Goal: Check status: Check status

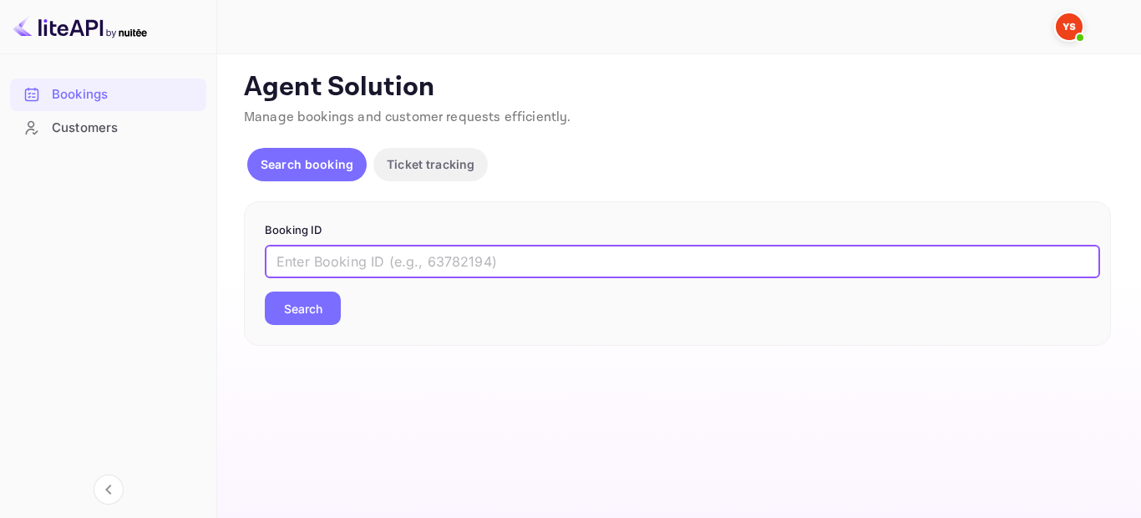
click at [462, 257] on input "text" at bounding box center [682, 261] width 835 height 33
paste input "8754405"
type input "8754405"
click at [301, 312] on button "Search" at bounding box center [303, 308] width 76 height 33
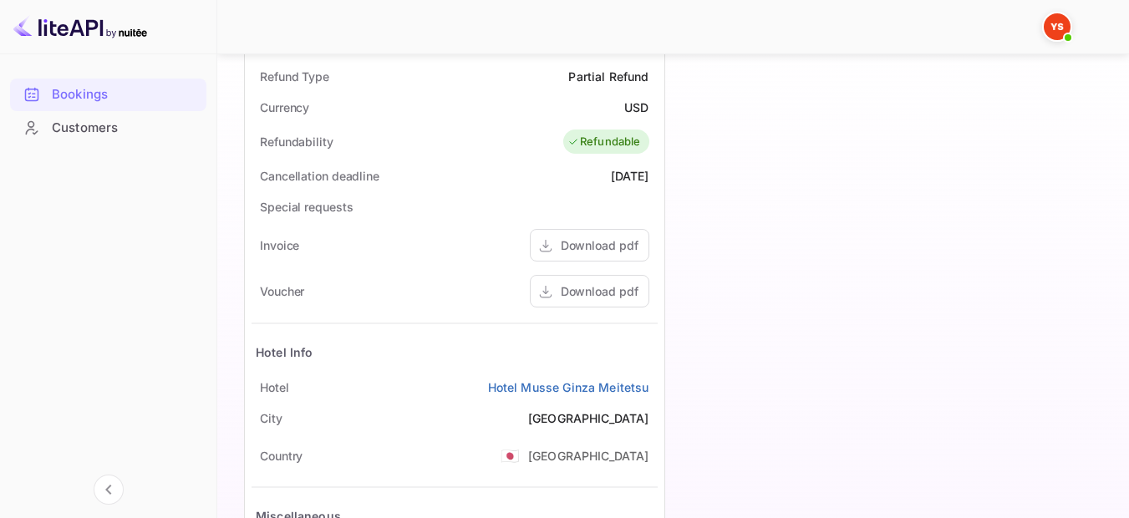
scroll to position [668, 0]
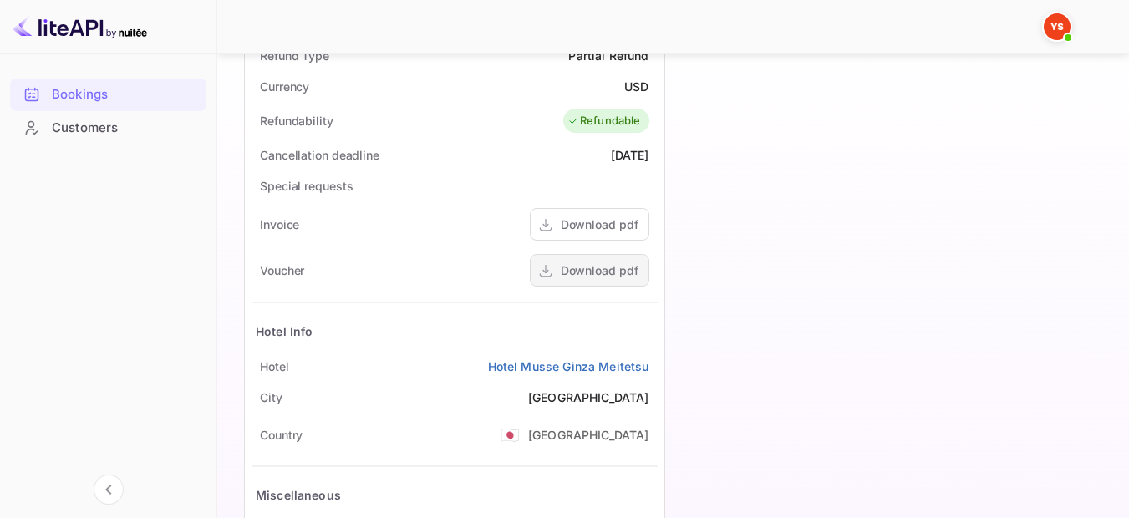
click at [577, 268] on div "Download pdf" at bounding box center [600, 270] width 78 height 18
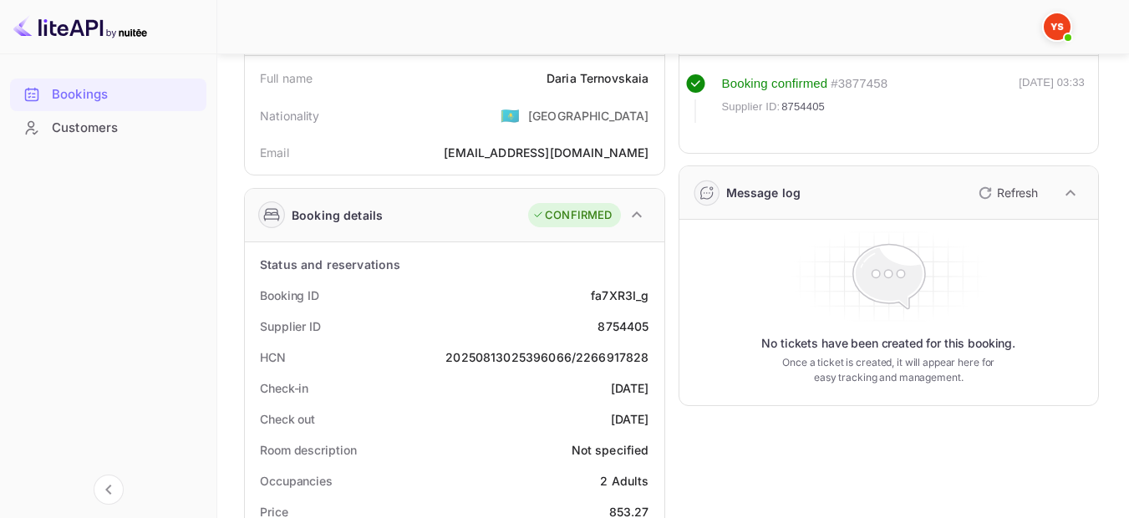
scroll to position [0, 0]
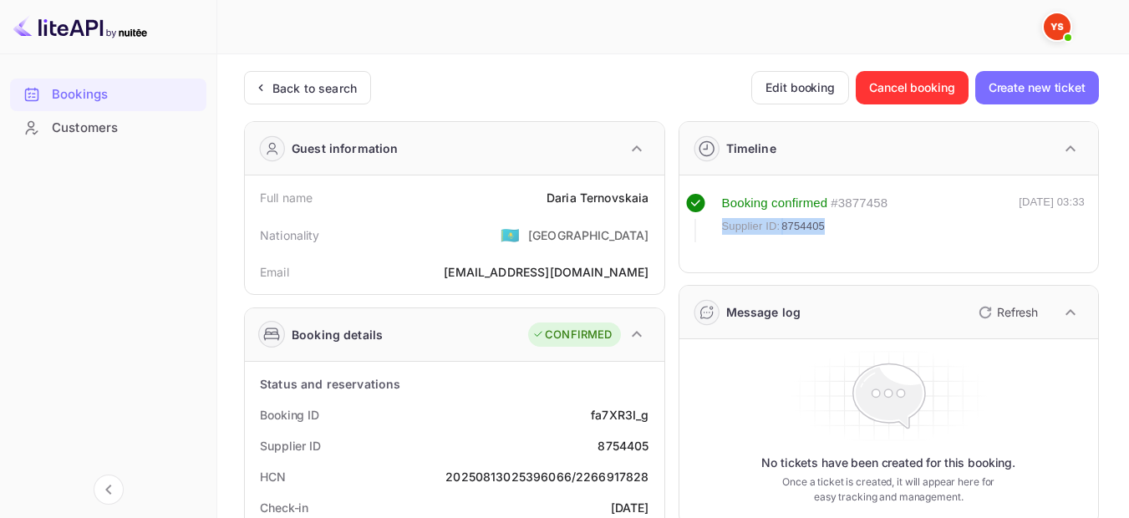
drag, startPoint x: 829, startPoint y: 225, endPoint x: 722, endPoint y: 224, distance: 106.9
click at [722, 224] on div "Supplier ID: 8754405" at bounding box center [805, 226] width 166 height 17
copy div "Supplier ID: 8754405"
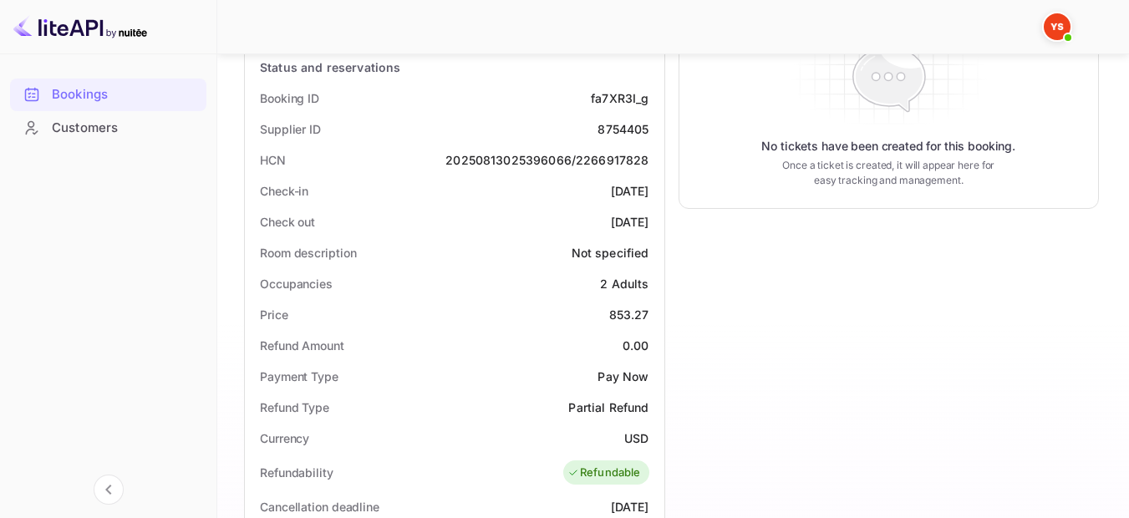
scroll to position [334, 0]
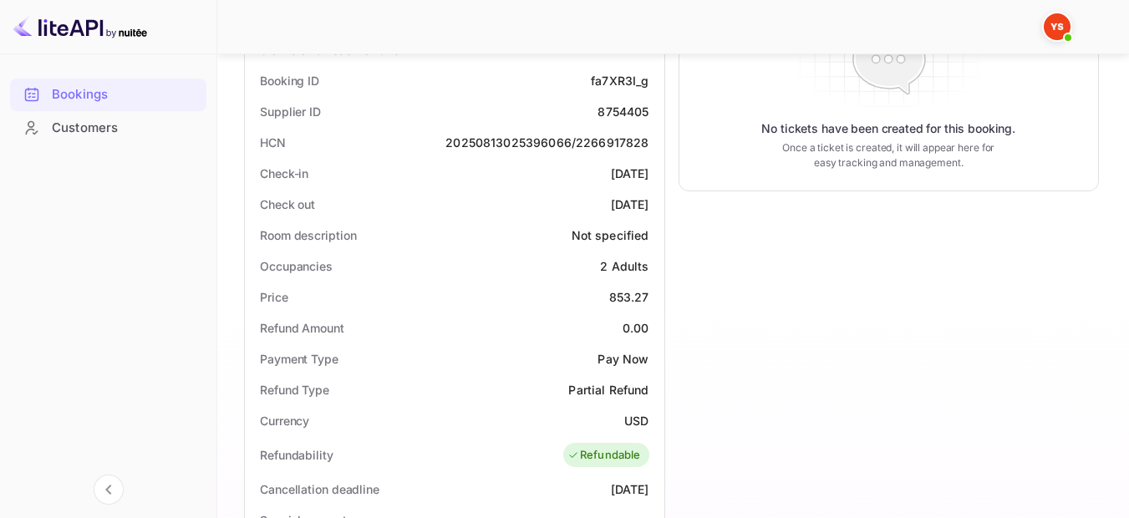
drag, startPoint x: 650, startPoint y: 173, endPoint x: 582, endPoint y: 174, distance: 67.7
click at [582, 174] on div "Check-in [DATE]" at bounding box center [454, 173] width 406 height 31
copy div "[DATE]"
drag, startPoint x: 648, startPoint y: 201, endPoint x: 582, endPoint y: 209, distance: 66.4
click at [611, 209] on div "[DATE]" at bounding box center [630, 204] width 38 height 18
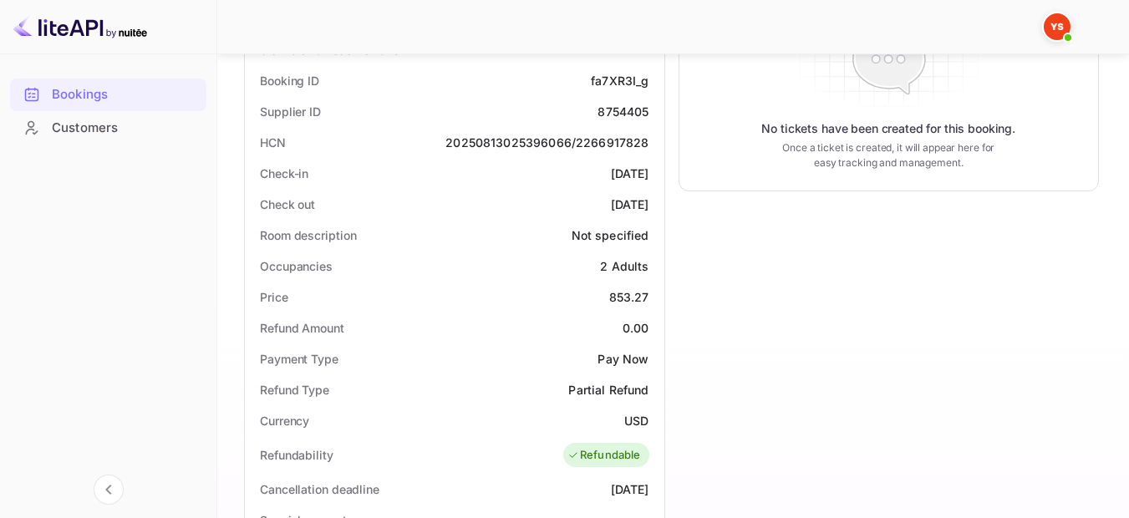
copy div "[DATE]"
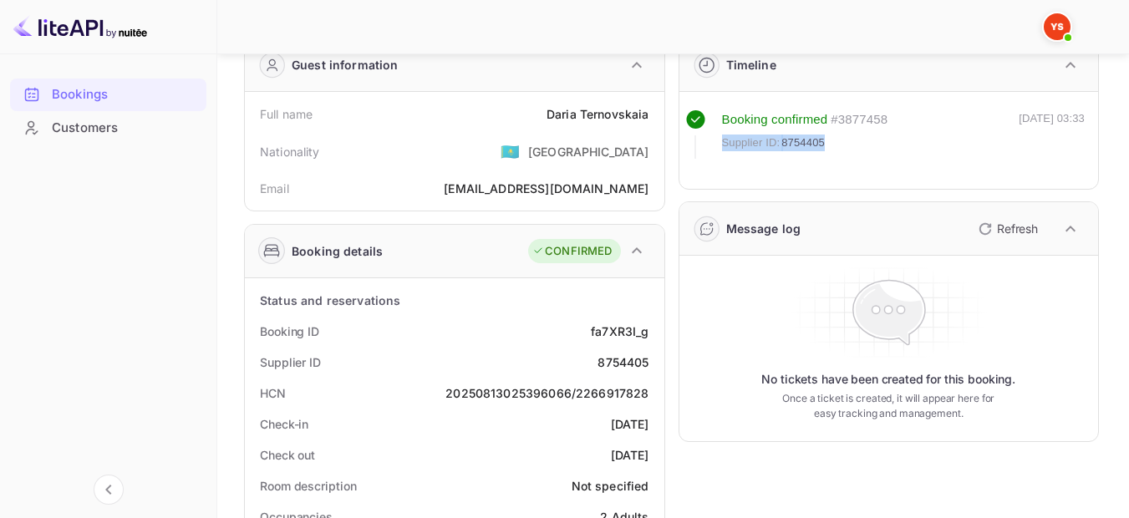
scroll to position [0, 0]
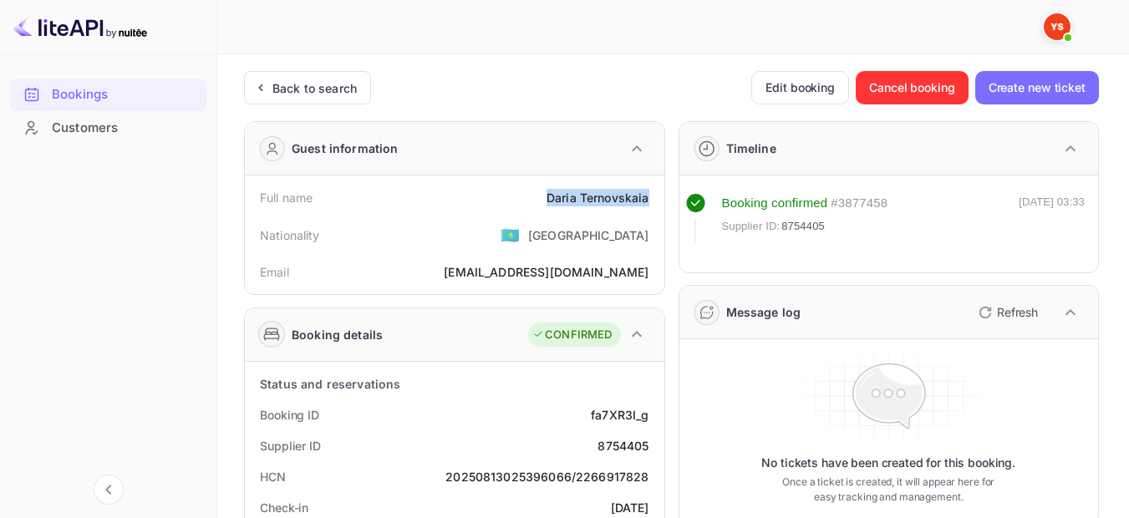
drag, startPoint x: 546, startPoint y: 198, endPoint x: 652, endPoint y: 192, distance: 106.3
click at [652, 192] on div "Full name [PERSON_NAME]" at bounding box center [454, 197] width 406 height 31
copy div "[PERSON_NAME]"
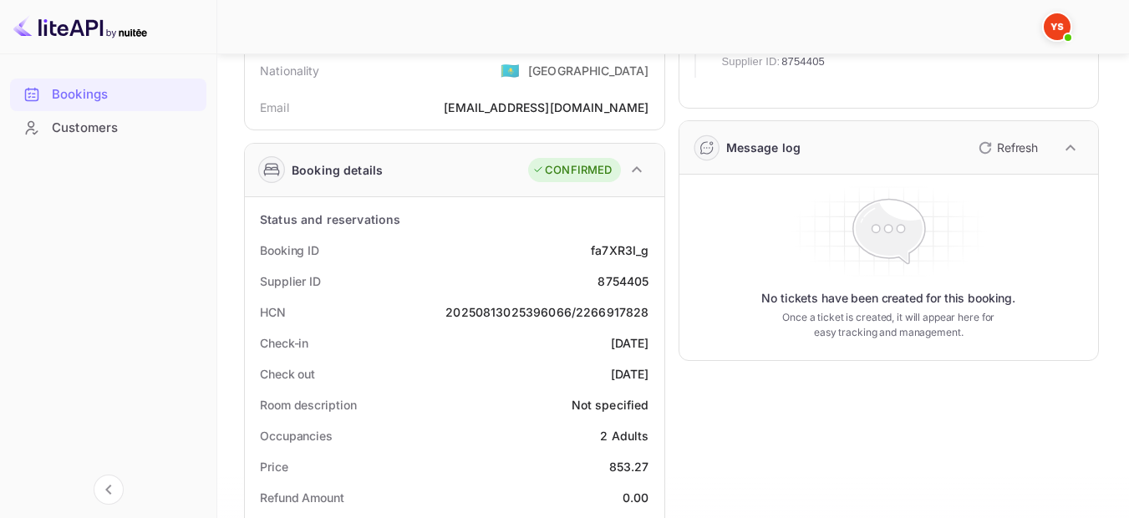
scroll to position [167, 0]
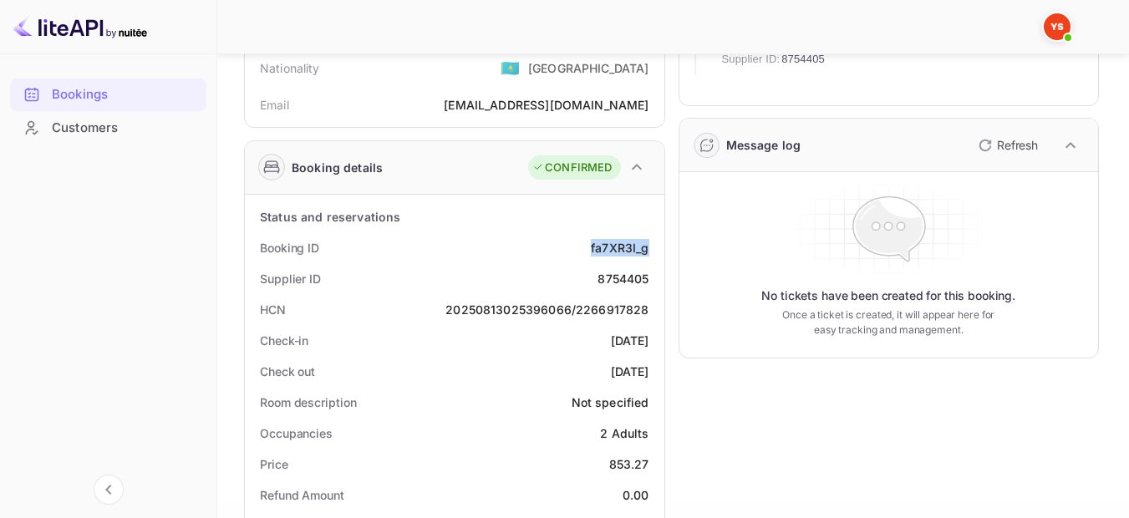
drag, startPoint x: 652, startPoint y: 246, endPoint x: 586, endPoint y: 248, distance: 65.2
click at [586, 248] on div "Booking ID fa7XR3I_g" at bounding box center [454, 247] width 406 height 31
copy div "fa7XR3I_g"
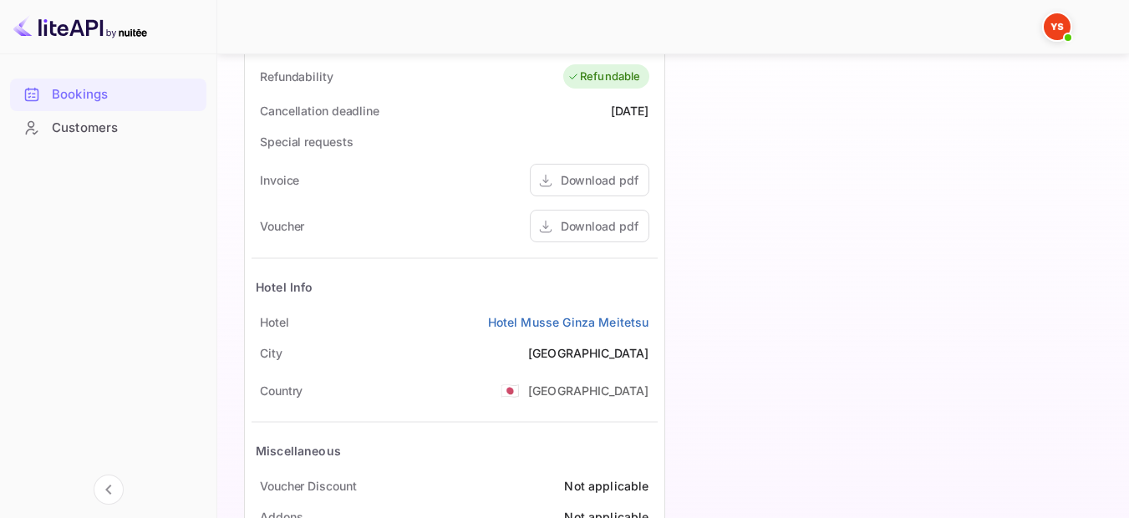
scroll to position [752, 0]
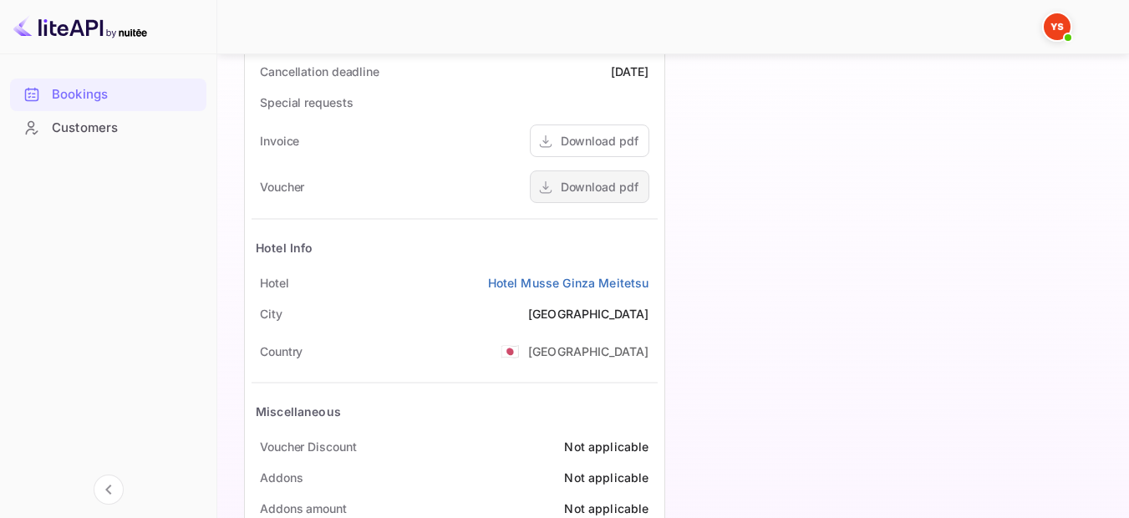
click at [595, 188] on div "Download pdf" at bounding box center [600, 187] width 78 height 18
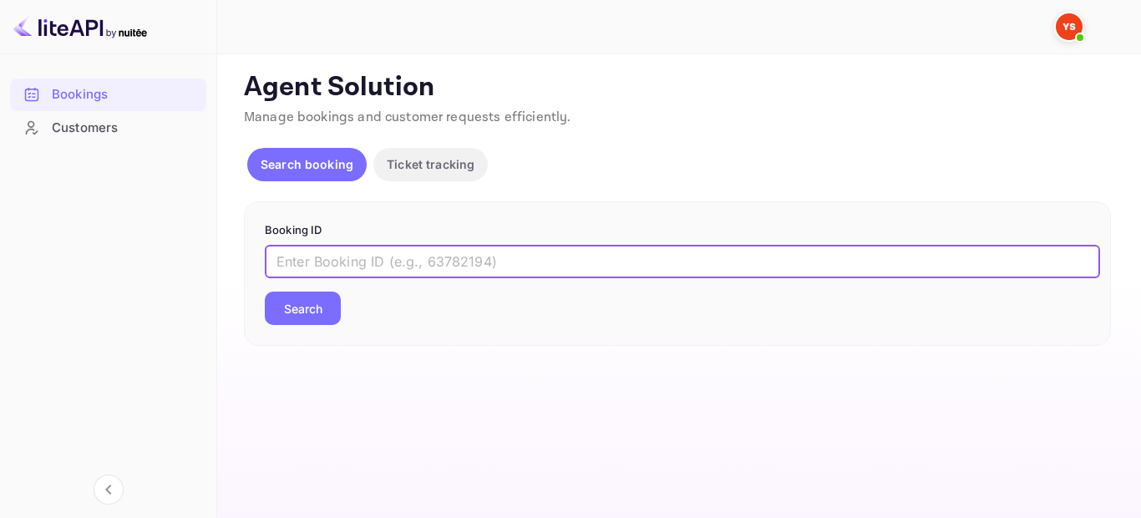
click at [472, 261] on input "text" at bounding box center [682, 261] width 835 height 33
paste input "9204906"
type input "9204906"
click at [287, 310] on button "Search" at bounding box center [303, 308] width 76 height 33
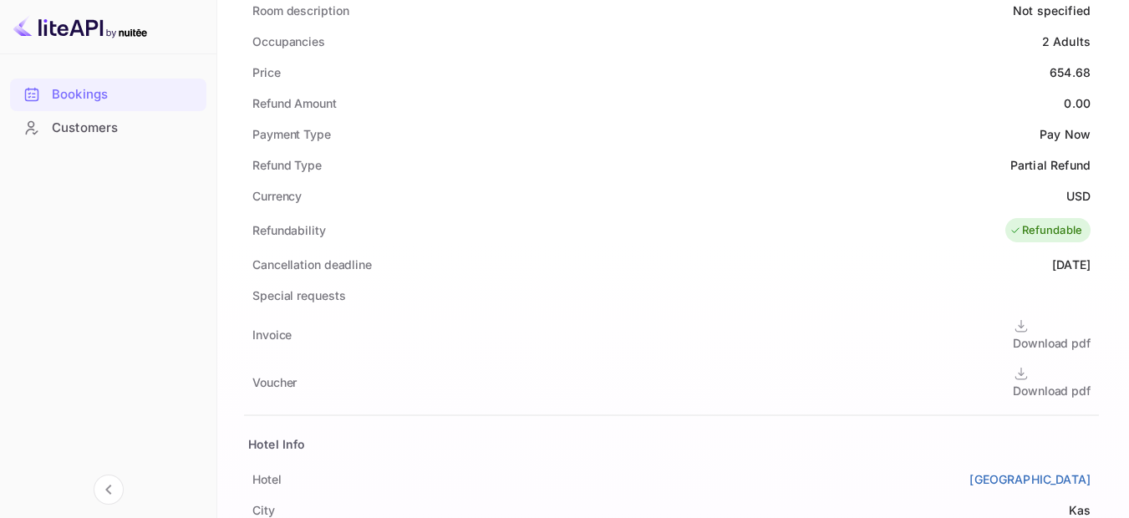
scroll to position [585, 0]
click at [1013, 381] on div "Download pdf" at bounding box center [1052, 390] width 78 height 18
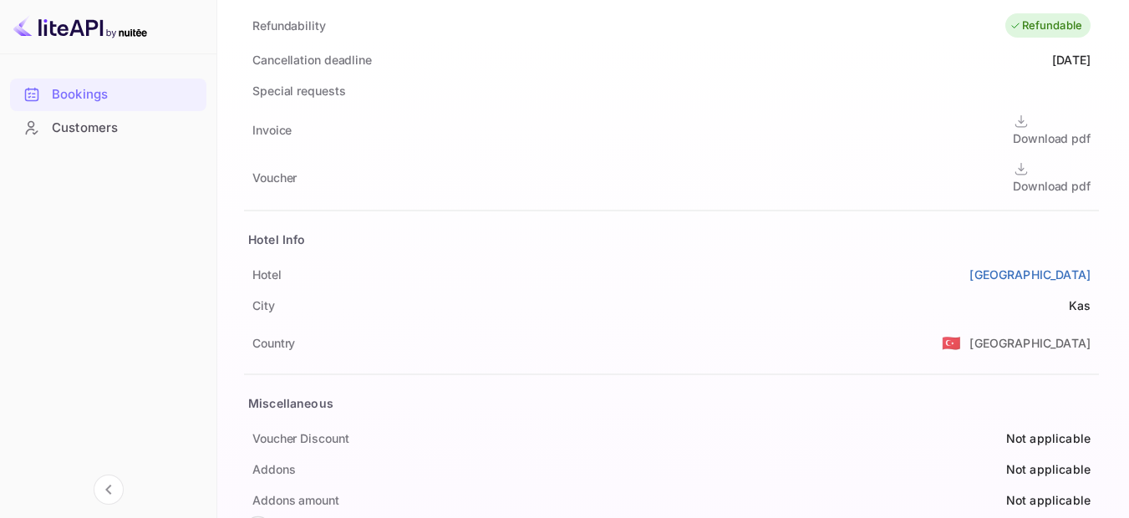
scroll to position [797, 0]
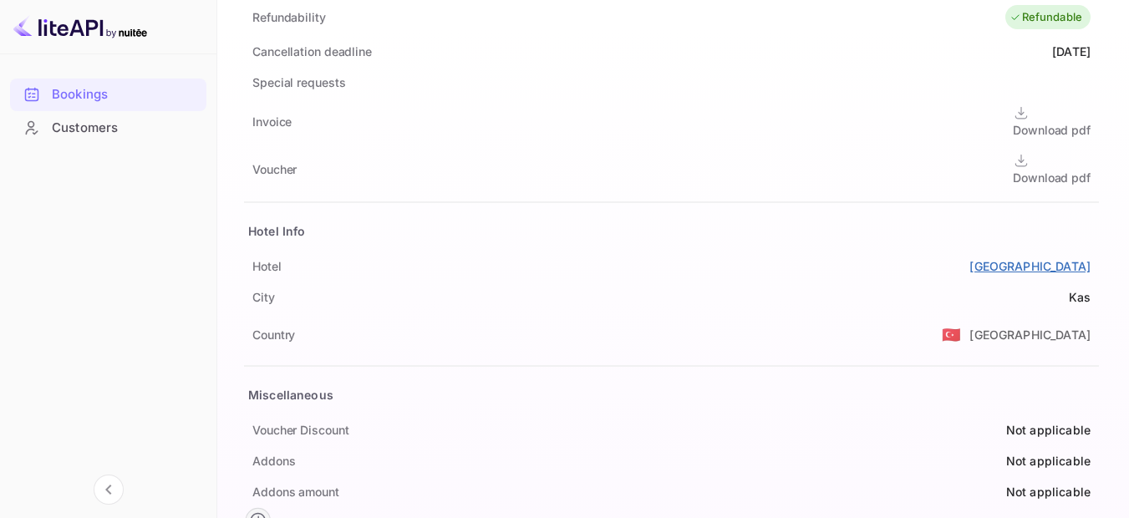
click at [969, 257] on link "[GEOGRAPHIC_DATA]" at bounding box center [1029, 266] width 121 height 18
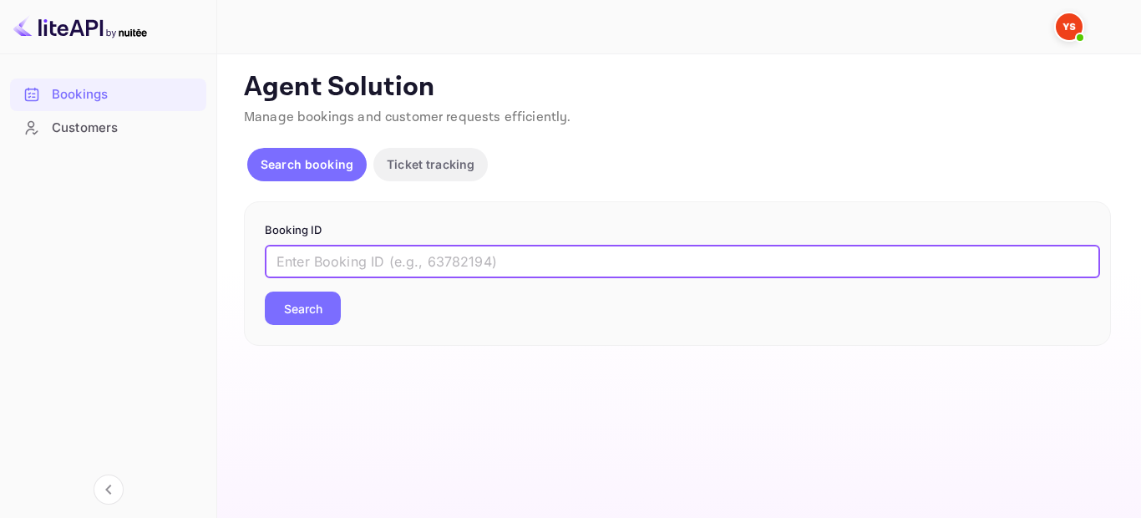
click at [561, 256] on input "text" at bounding box center [682, 261] width 835 height 33
paste input "9204906"
type input "9204906"
click at [322, 313] on button "Search" at bounding box center [303, 308] width 76 height 33
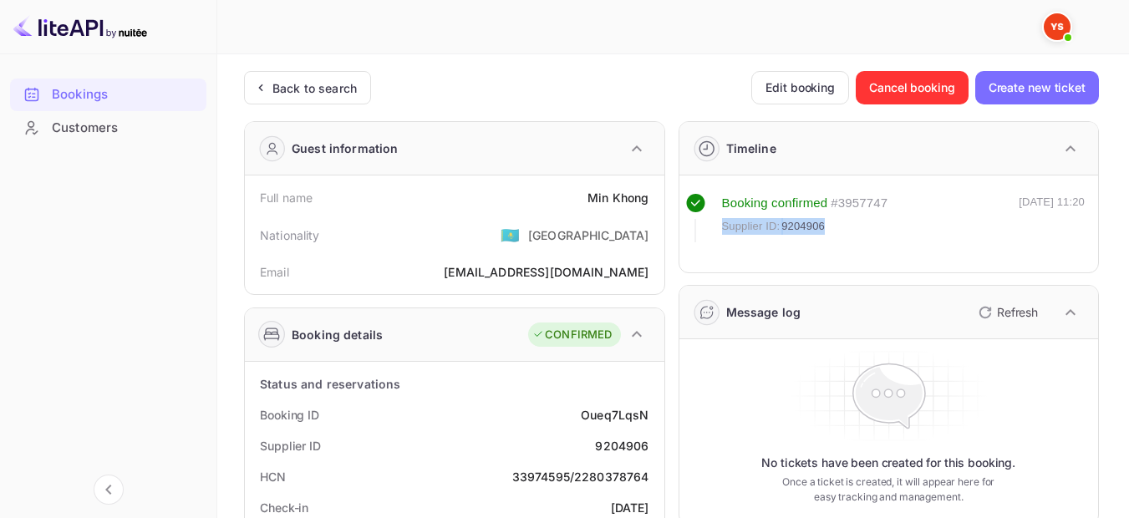
drag, startPoint x: 832, startPoint y: 222, endPoint x: 719, endPoint y: 222, distance: 112.8
click at [719, 222] on div "Booking confirmed # 3957747 Supplier ID: 9204906" at bounding box center [787, 218] width 202 height 48
copy div "Supplier ID: 9204906"
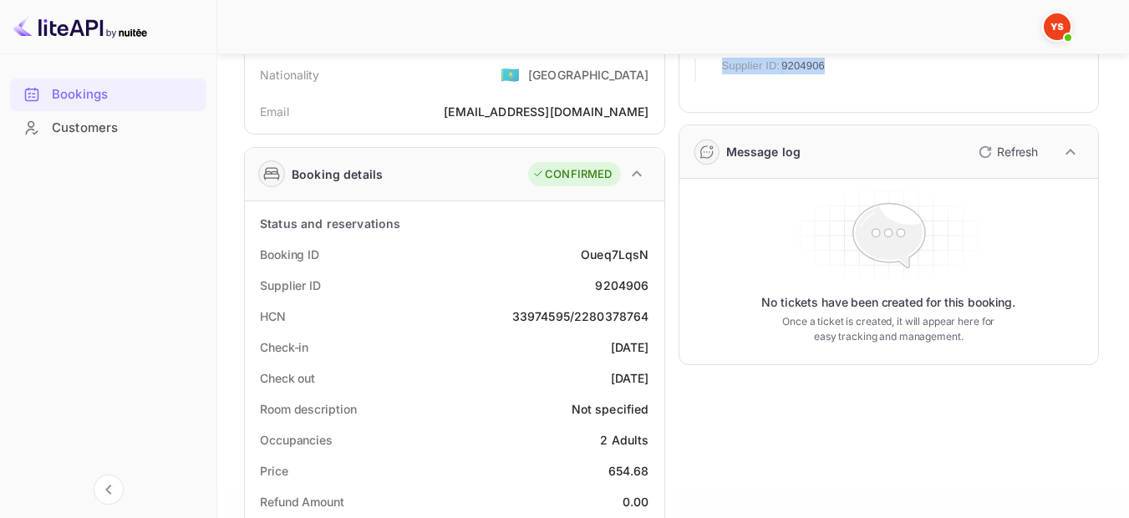
scroll to position [167, 0]
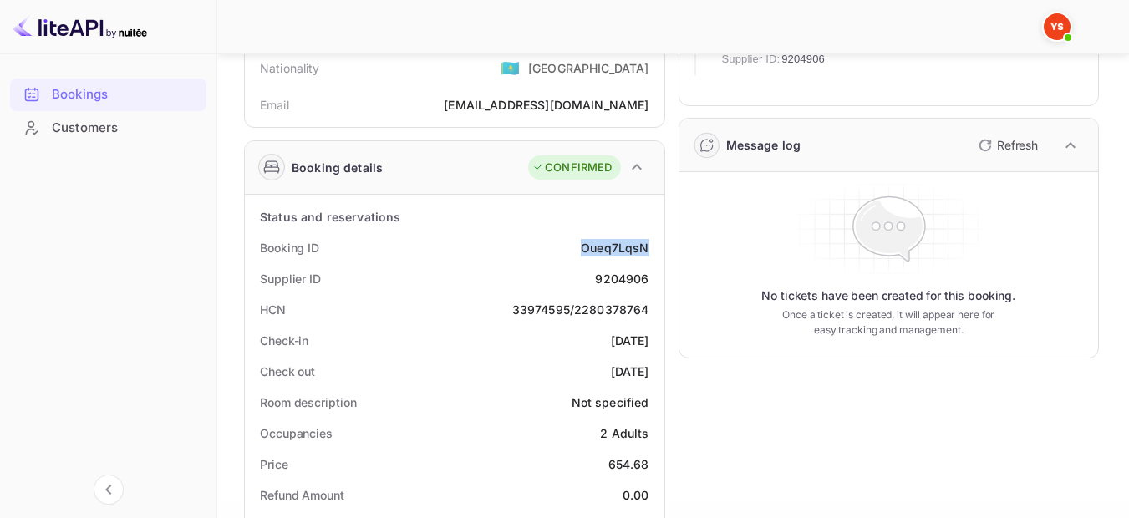
drag, startPoint x: 647, startPoint y: 245, endPoint x: 582, endPoint y: 245, distance: 64.3
click at [582, 245] on div "Oueq7LqsN" at bounding box center [615, 248] width 68 height 18
copy div "Oueq7LqsN"
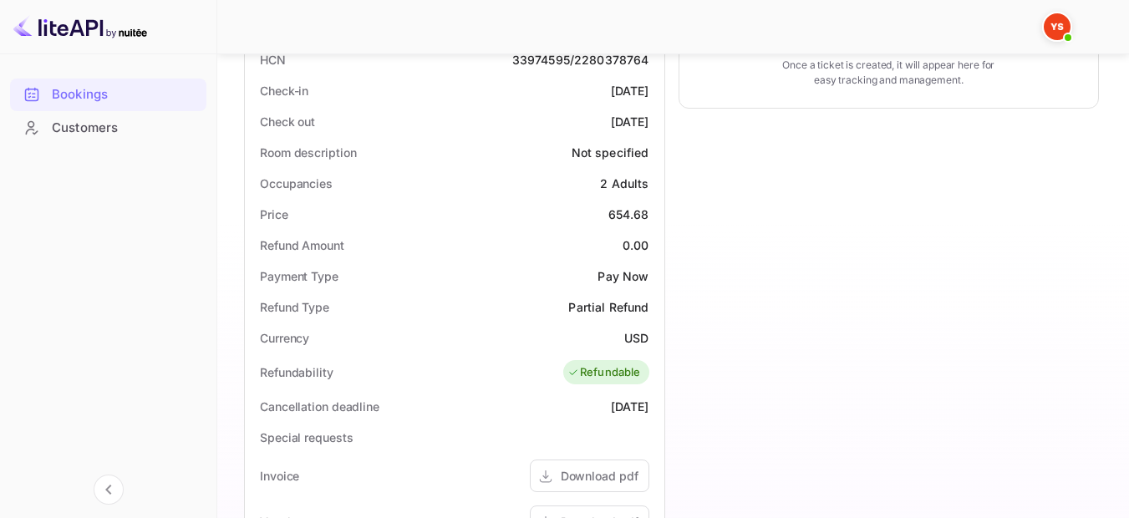
scroll to position [334, 0]
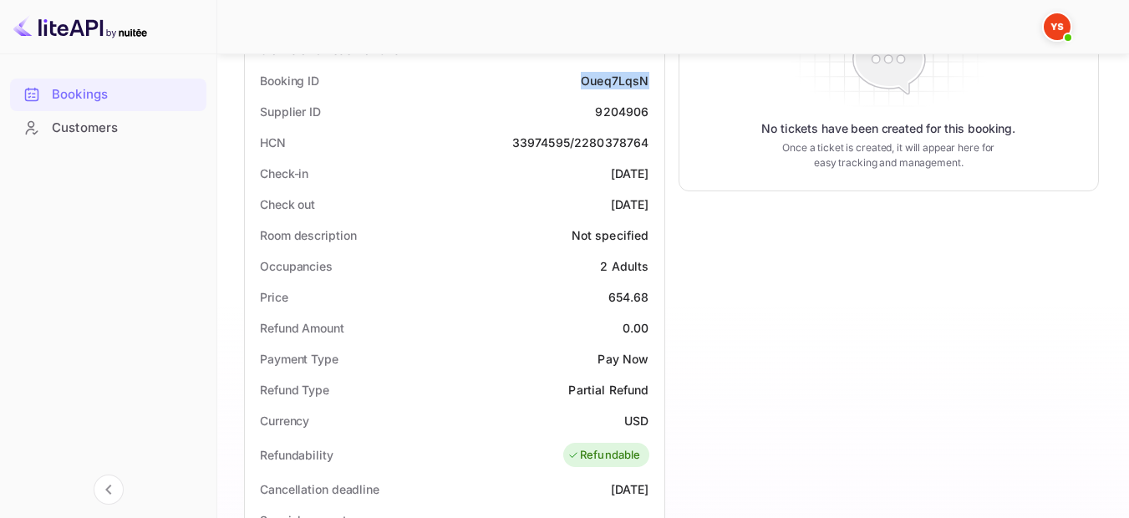
drag, startPoint x: 650, startPoint y: 173, endPoint x: 574, endPoint y: 171, distance: 76.0
click at [574, 171] on div "Check-in 2025-09-12" at bounding box center [454, 173] width 406 height 31
copy div "[DATE]"
drag, startPoint x: 648, startPoint y: 208, endPoint x: 579, endPoint y: 207, distance: 69.3
click at [579, 207] on div "Check out 2025-09-16" at bounding box center [454, 204] width 406 height 31
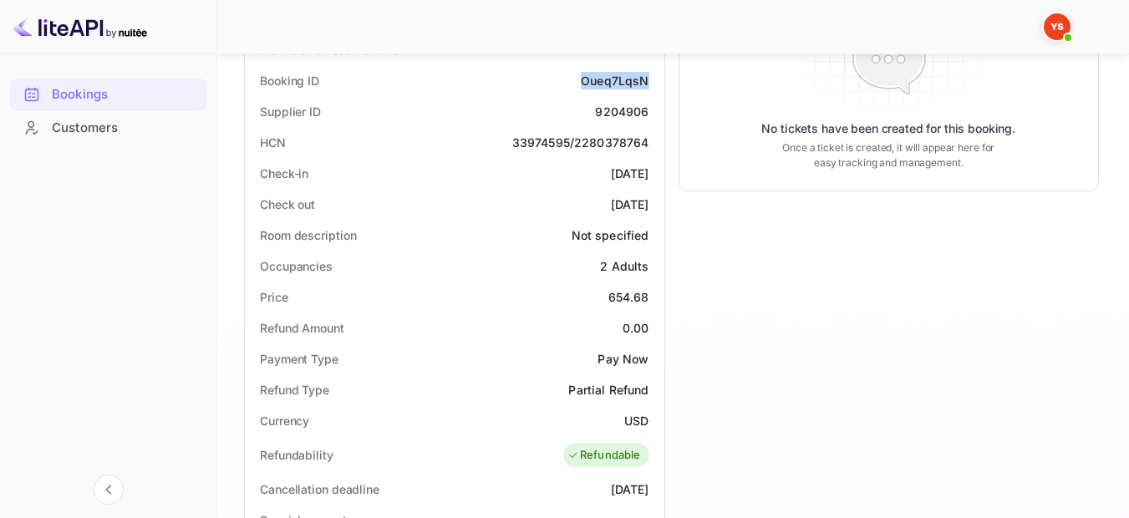
copy div "[DATE]"
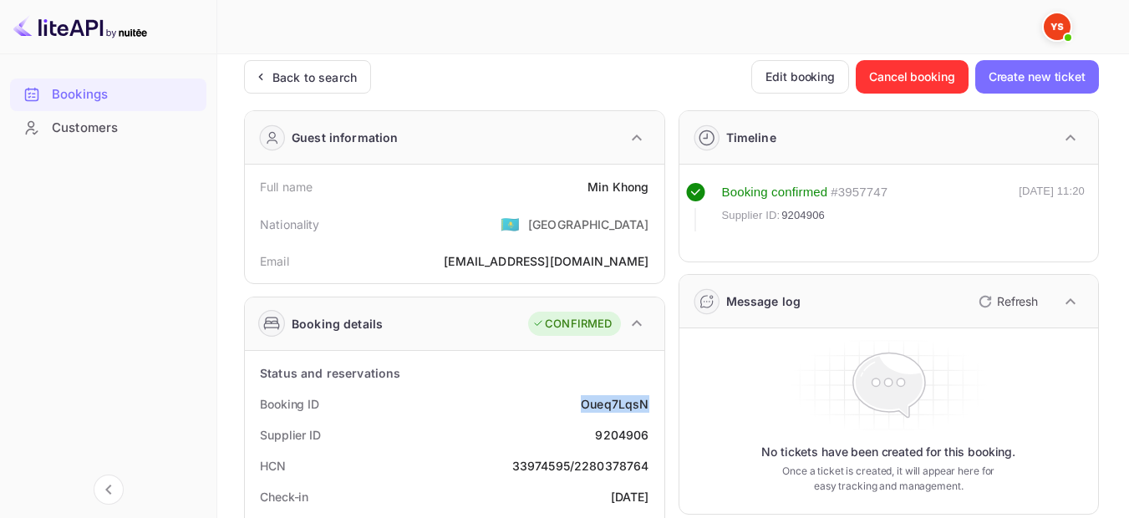
scroll to position [0, 0]
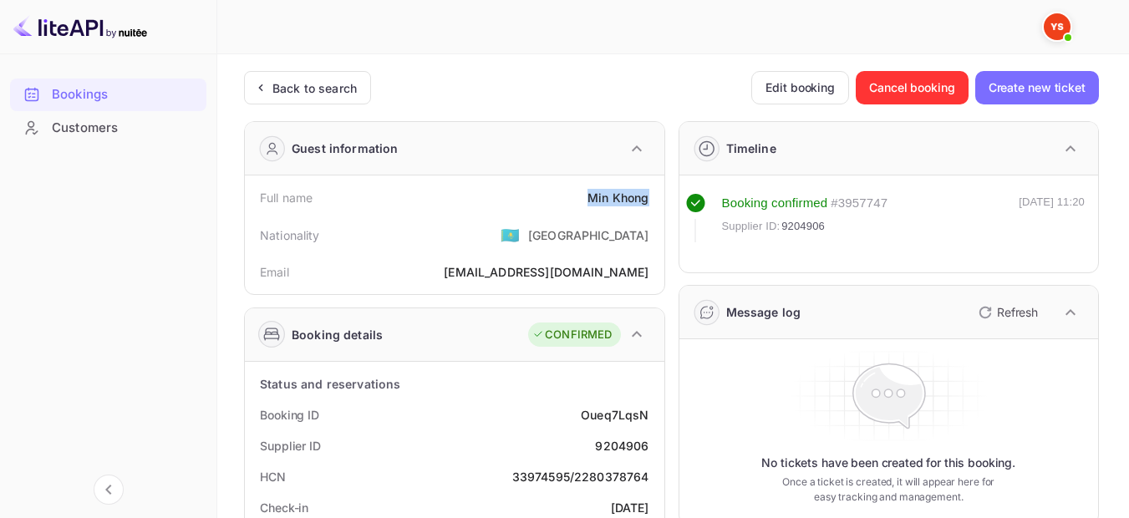
drag, startPoint x: 591, startPoint y: 194, endPoint x: 647, endPoint y: 191, distance: 56.9
click at [647, 191] on div "Min Khong" at bounding box center [617, 198] width 61 height 18
copy div "Min Khong"
